Goal: Information Seeking & Learning: Learn about a topic

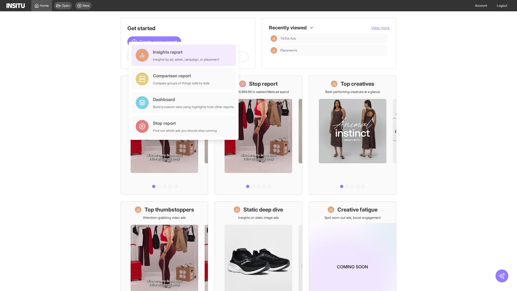
click at [185, 55] on div "Insights report Insights by ad, adset, campaign, or placement" at bounding box center [186, 55] width 66 height 13
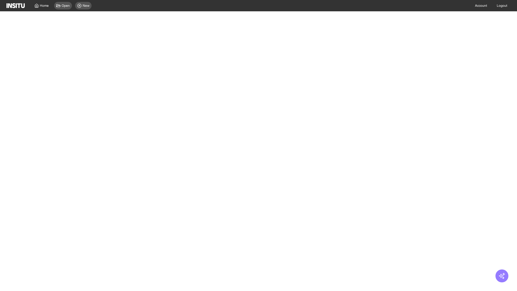
select select "**"
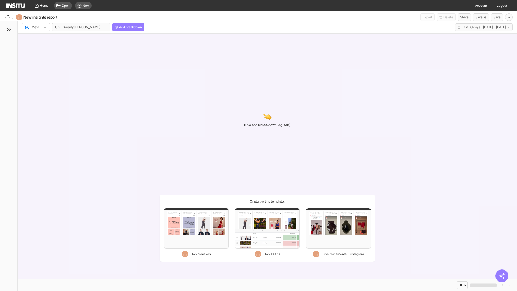
click at [36, 27] on div at bounding box center [31, 26] width 15 height 5
click at [36, 39] on span "Meta" at bounding box center [35, 38] width 7 height 5
